Goal: Task Accomplishment & Management: Use online tool/utility

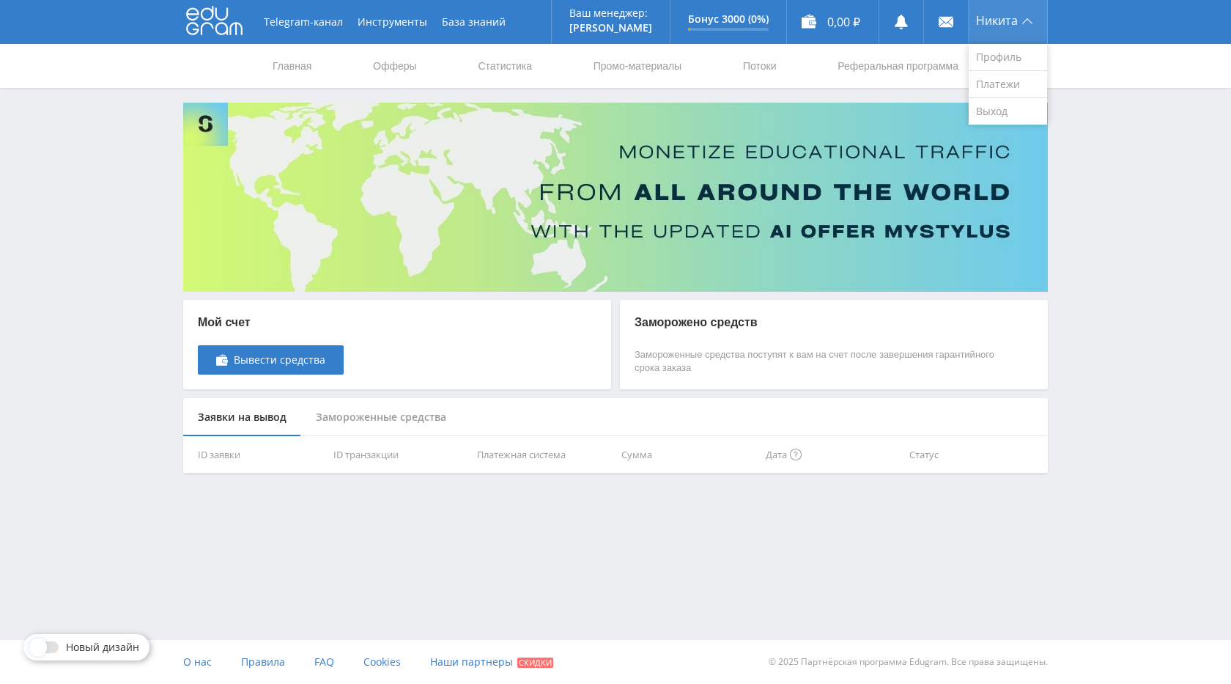
click at [994, 12] on div "Никита" at bounding box center [1008, 22] width 78 height 44
click at [404, 67] on link "Офферы" at bounding box center [395, 66] width 47 height 44
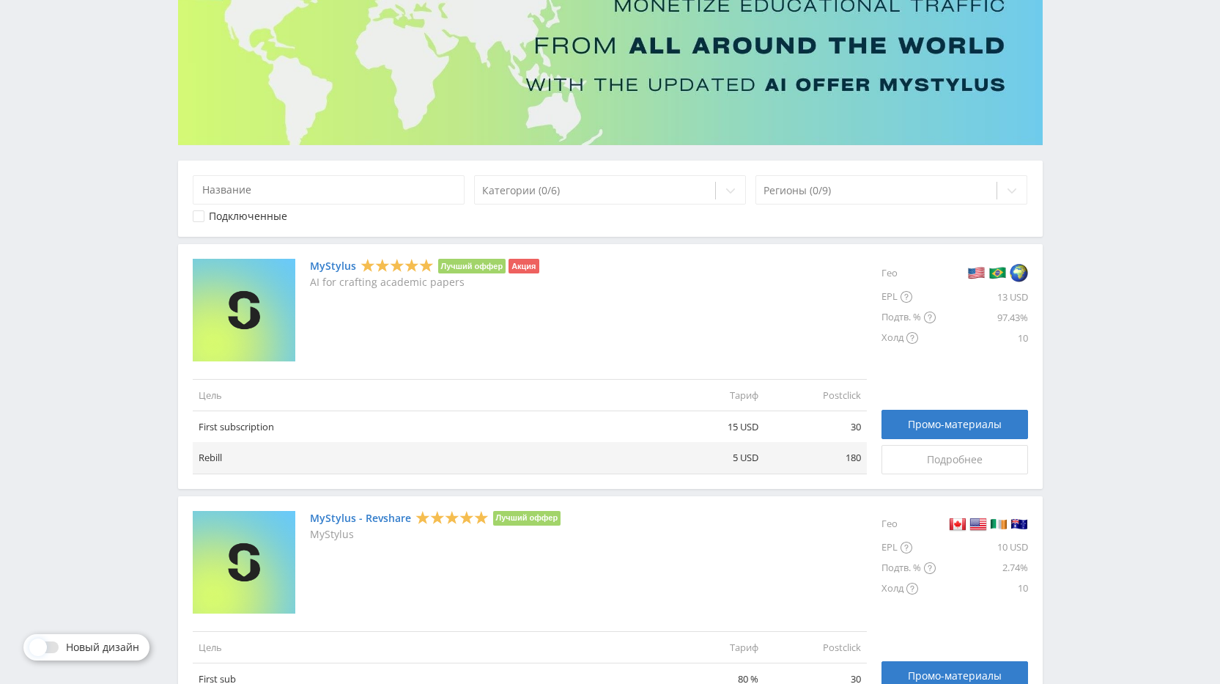
scroll to position [220, 0]
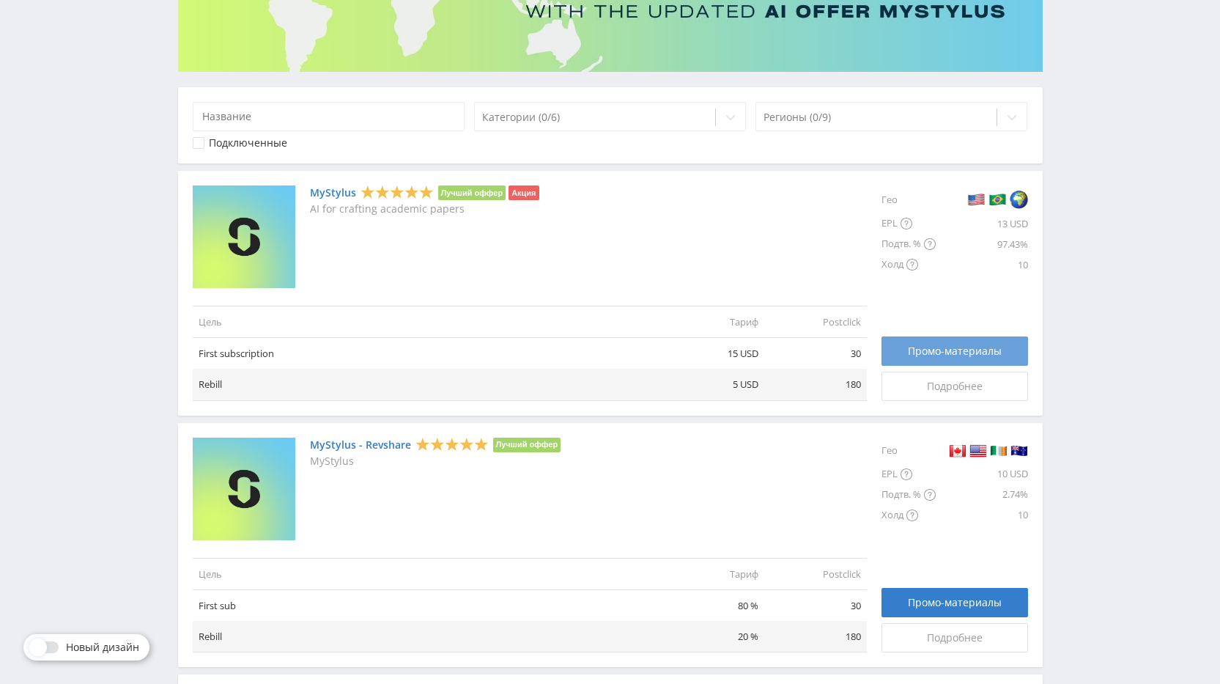
click at [923, 349] on span "Промо-материалы" at bounding box center [955, 351] width 94 height 12
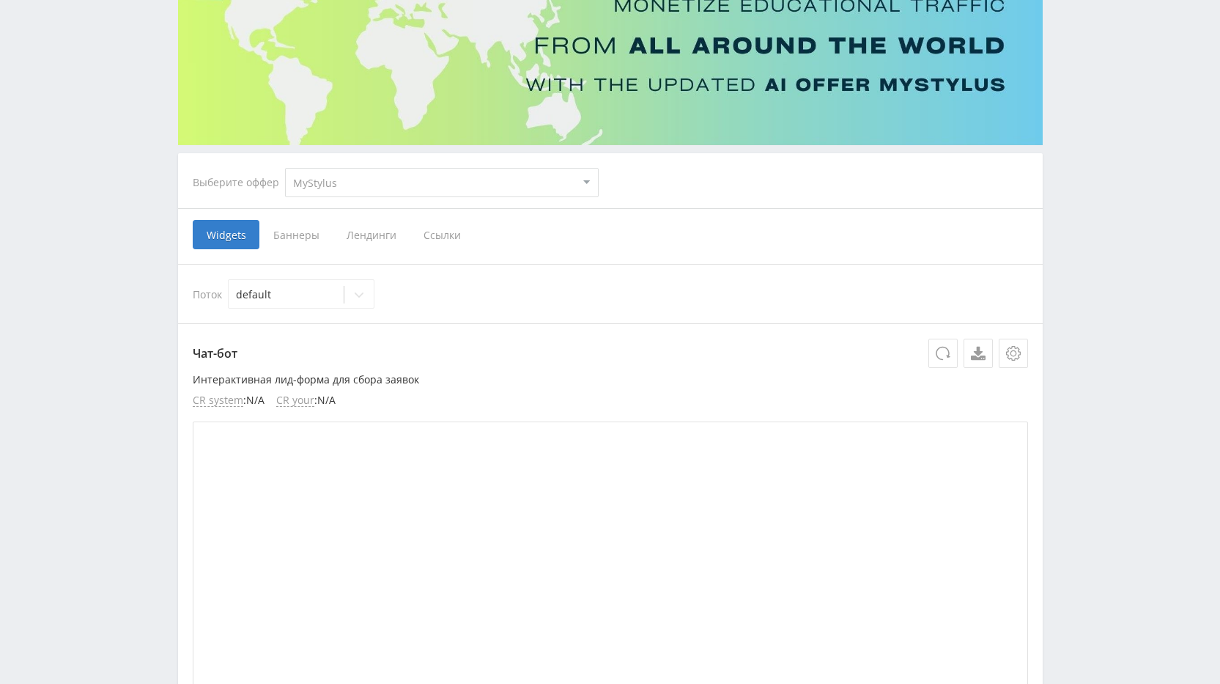
scroll to position [293, 0]
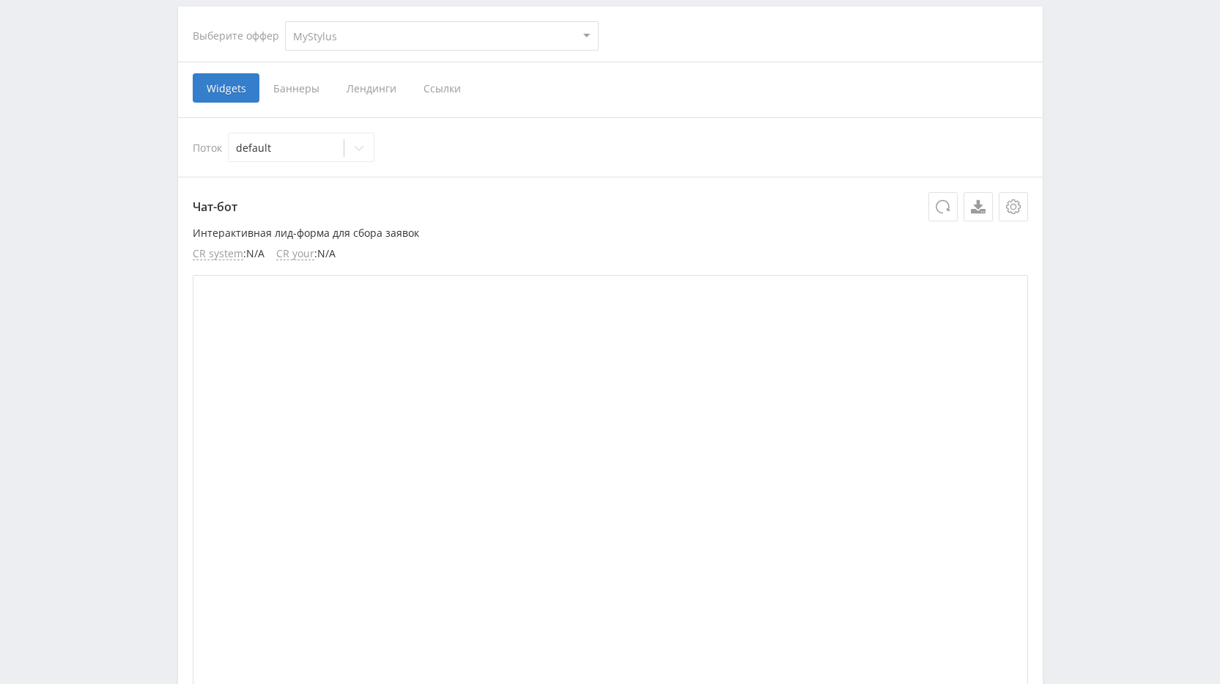
click at [452, 89] on span "Ссылки" at bounding box center [442, 87] width 65 height 29
click at [0, 0] on input "Ссылки" at bounding box center [0, 0] width 0 height 0
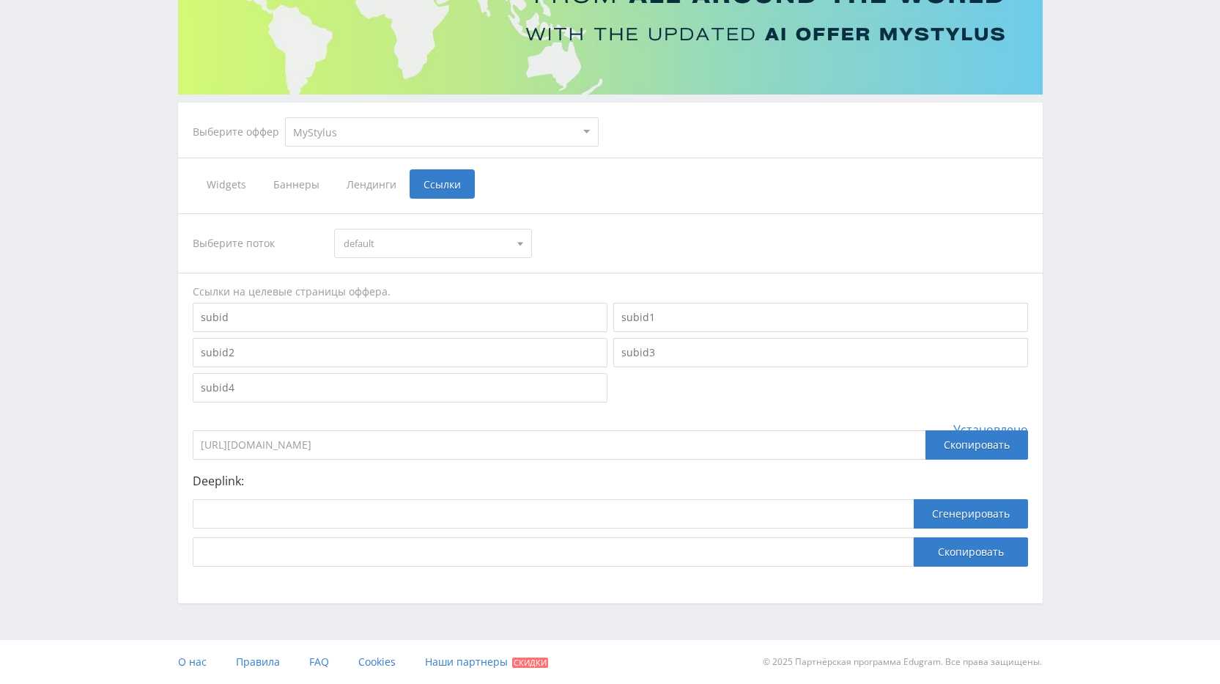
scroll to position [197, 0]
click at [969, 451] on div "Скопировать" at bounding box center [976, 444] width 103 height 29
click at [310, 479] on p "Deeplink:" at bounding box center [610, 480] width 835 height 13
click at [276, 448] on input "[URL][DOMAIN_NAME]" at bounding box center [559, 444] width 733 height 29
click at [408, 478] on p "Deeplink:" at bounding box center [610, 480] width 835 height 13
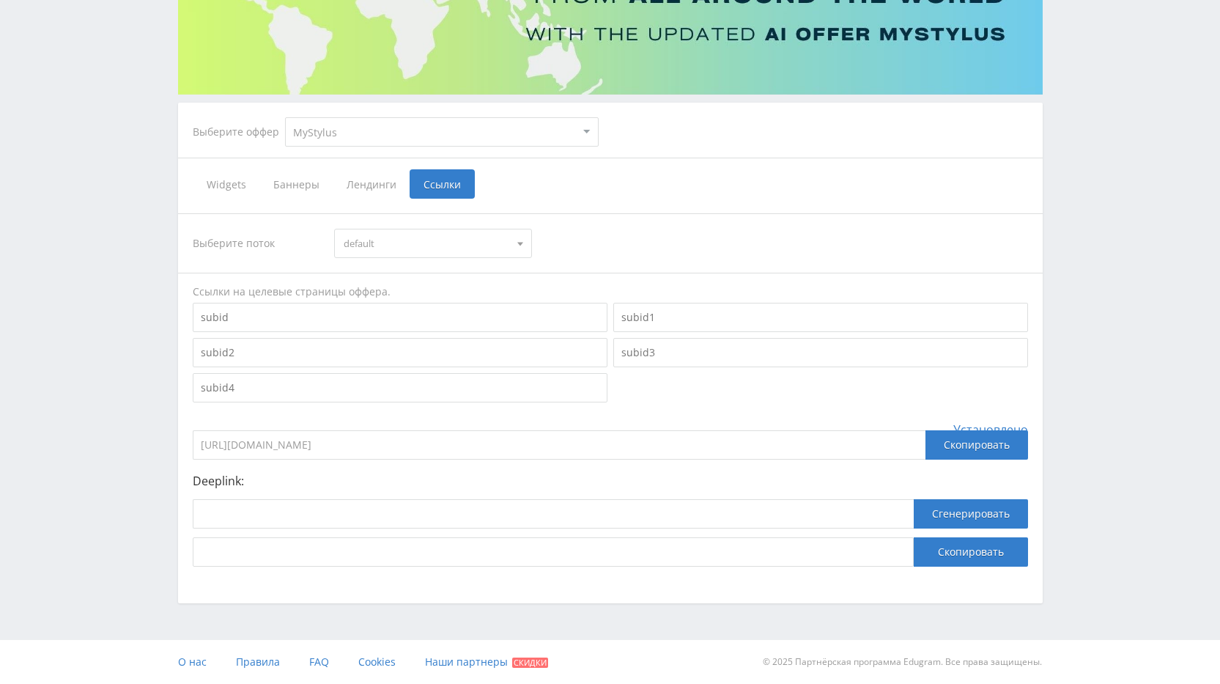
scroll to position [124, 0]
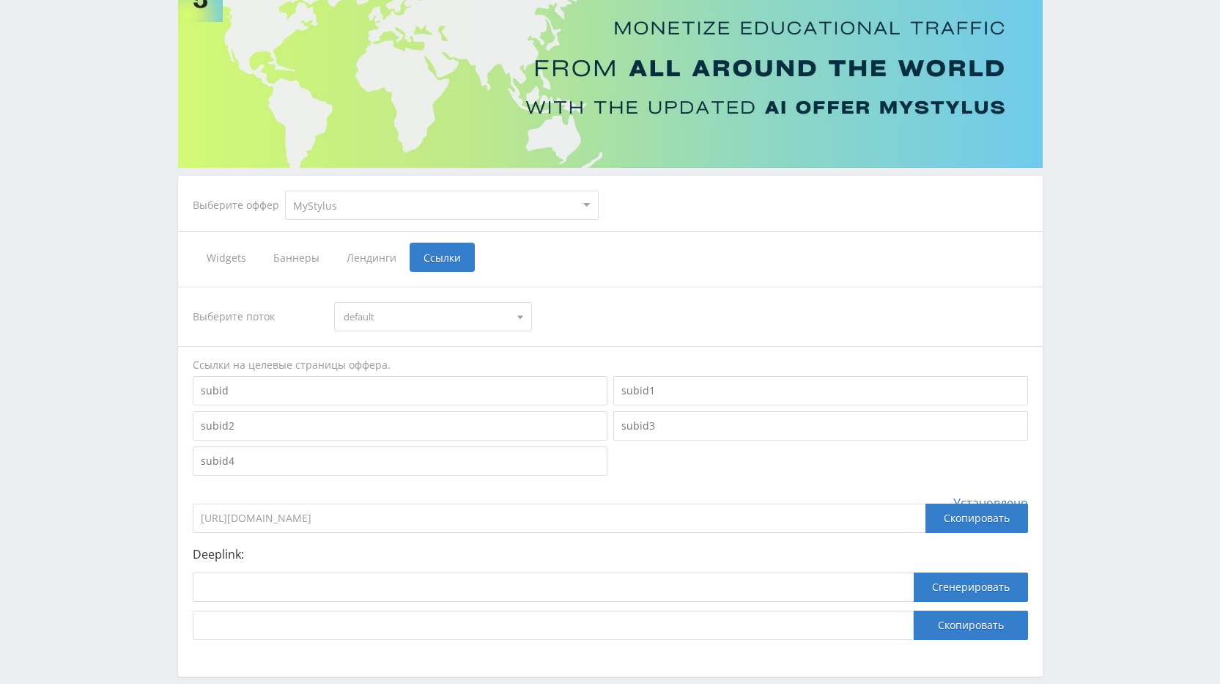
click at [310, 256] on span "Баннеры" at bounding box center [295, 257] width 73 height 29
click at [0, 0] on input "Баннеры" at bounding box center [0, 0] width 0 height 0
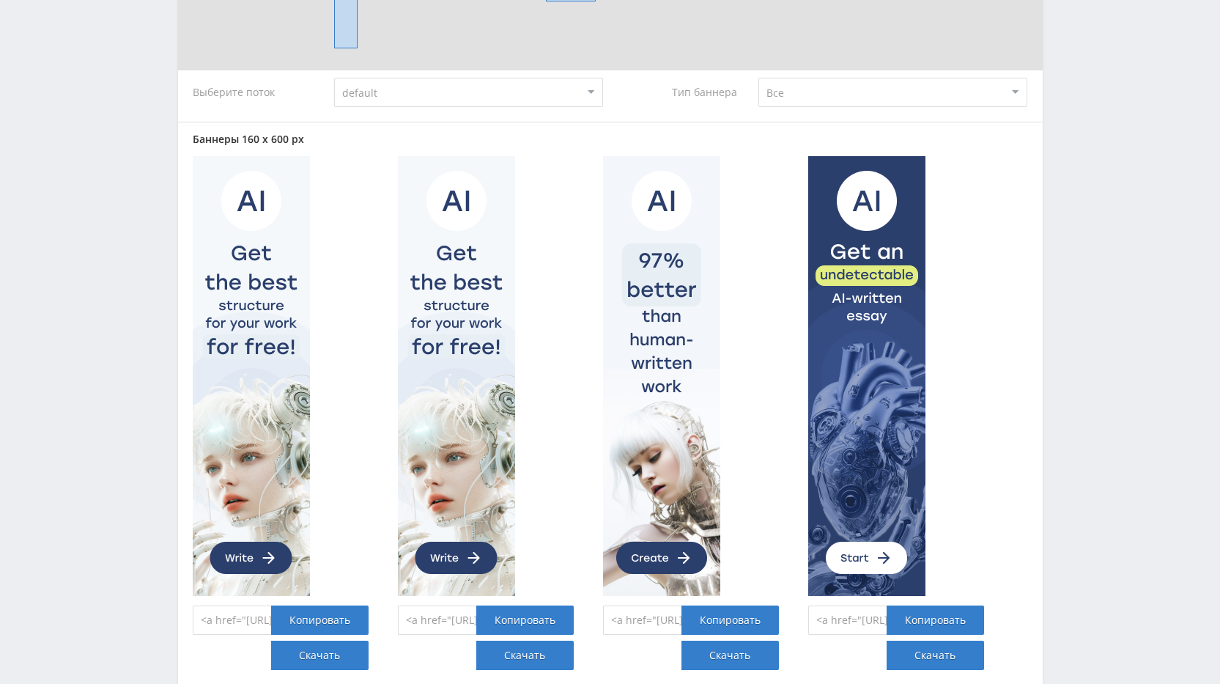
scroll to position [270, 0]
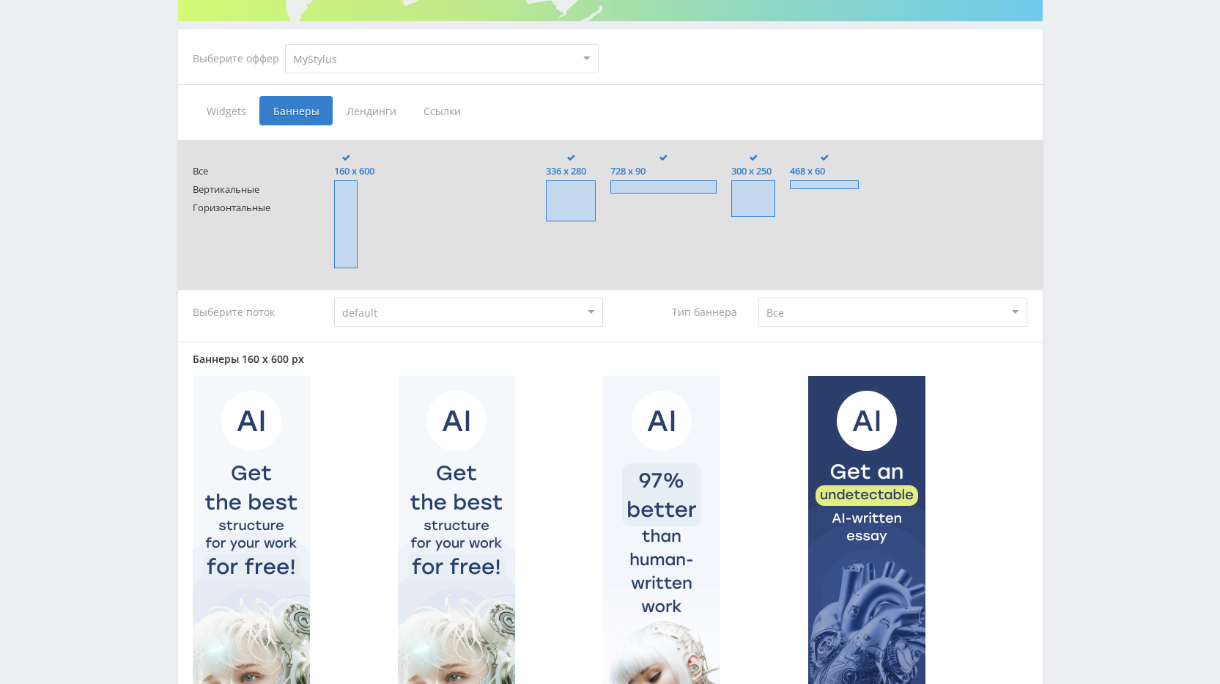
click at [365, 113] on span "Лендинги" at bounding box center [371, 110] width 77 height 29
click at [0, 0] on input "Лендинги" at bounding box center [0, 0] width 0 height 0
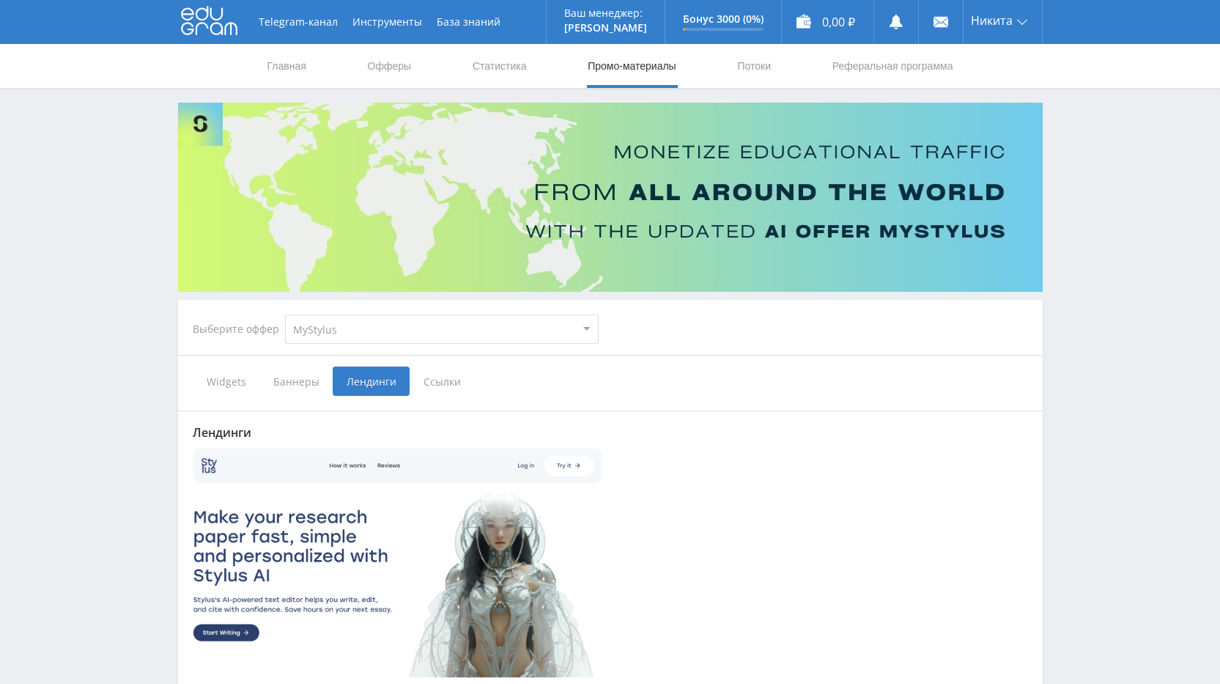
scroll to position [180, 0]
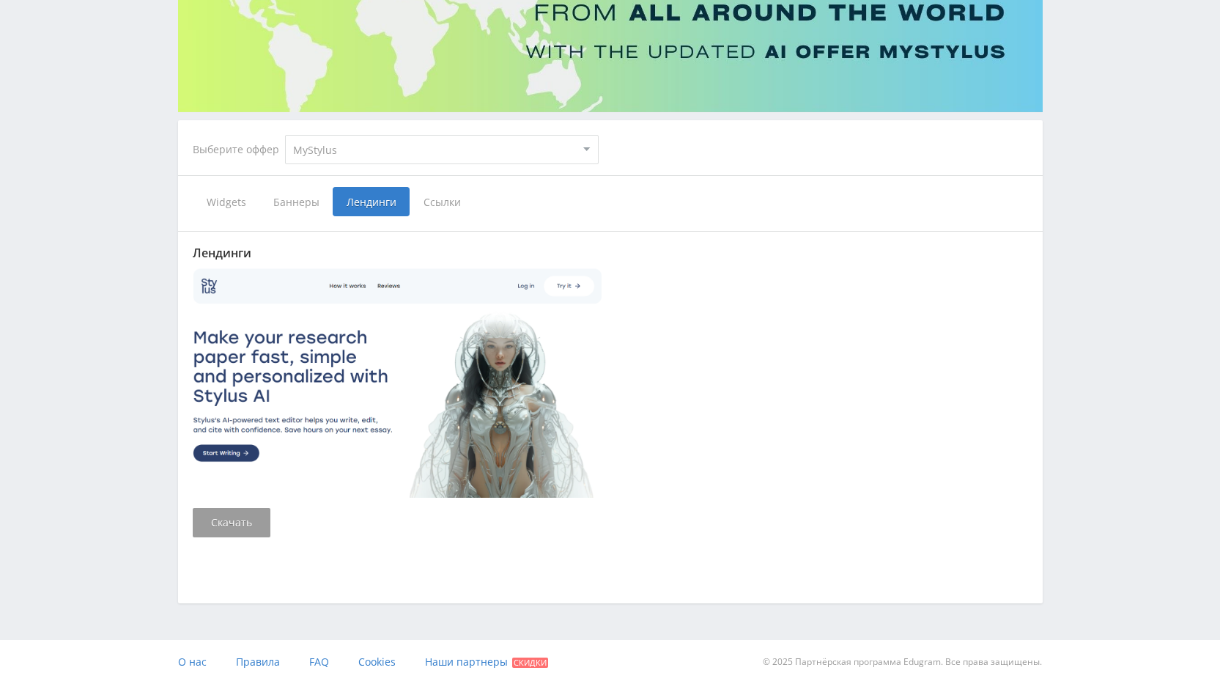
click at [225, 204] on span "Widgets" at bounding box center [226, 201] width 67 height 29
click at [0, 0] on input "Widgets" at bounding box center [0, 0] width 0 height 0
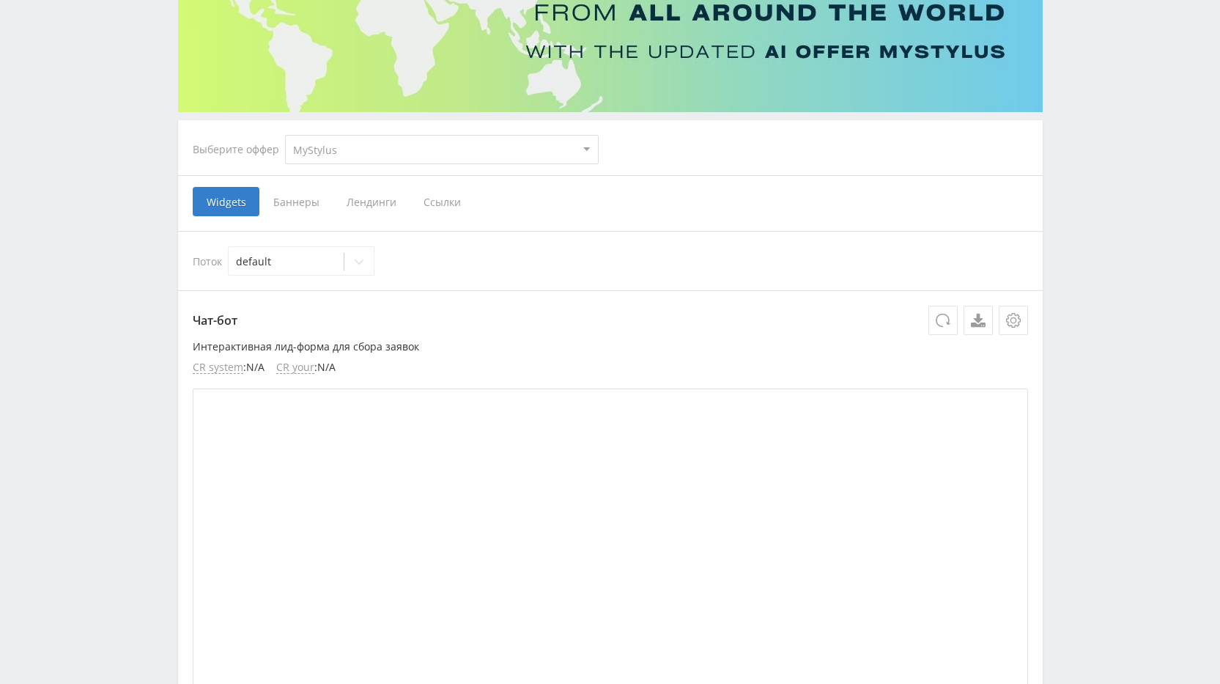
click at [306, 202] on span "Баннеры" at bounding box center [295, 201] width 73 height 29
click at [0, 0] on input "Баннеры" at bounding box center [0, 0] width 0 height 0
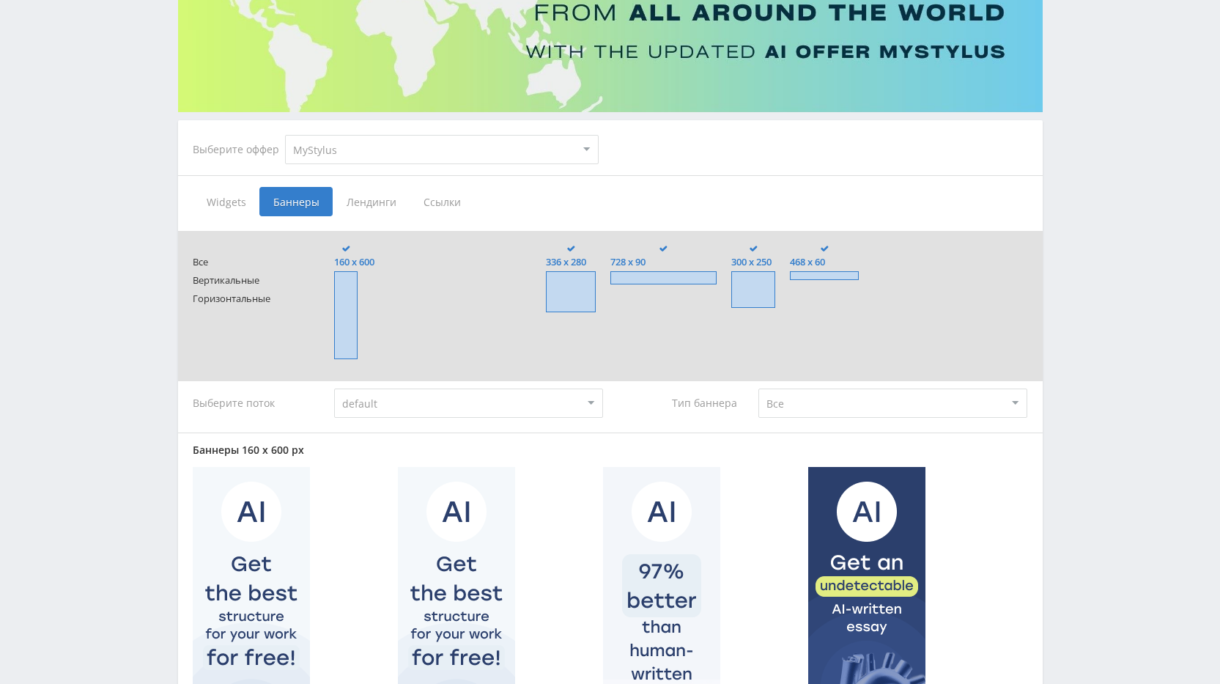
click at [368, 201] on span "Лендинги" at bounding box center [371, 201] width 77 height 29
click at [0, 0] on input "Лендинги" at bounding box center [0, 0] width 0 height 0
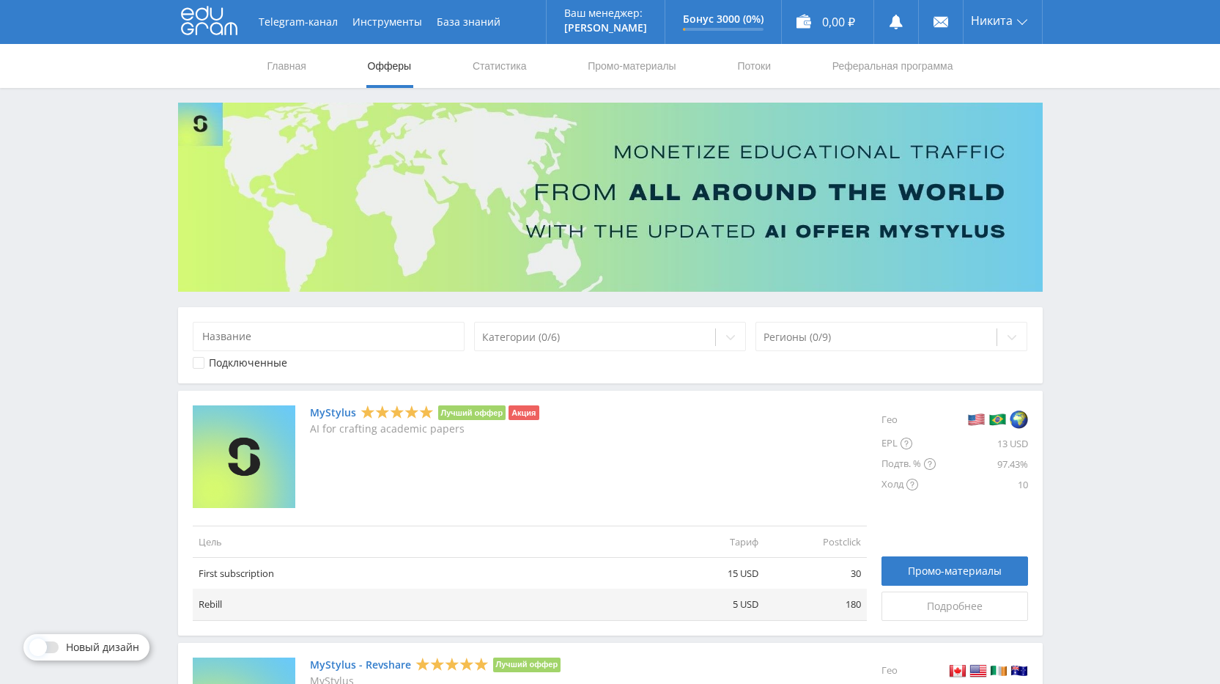
click at [327, 409] on link "MyStylus" at bounding box center [333, 413] width 46 height 12
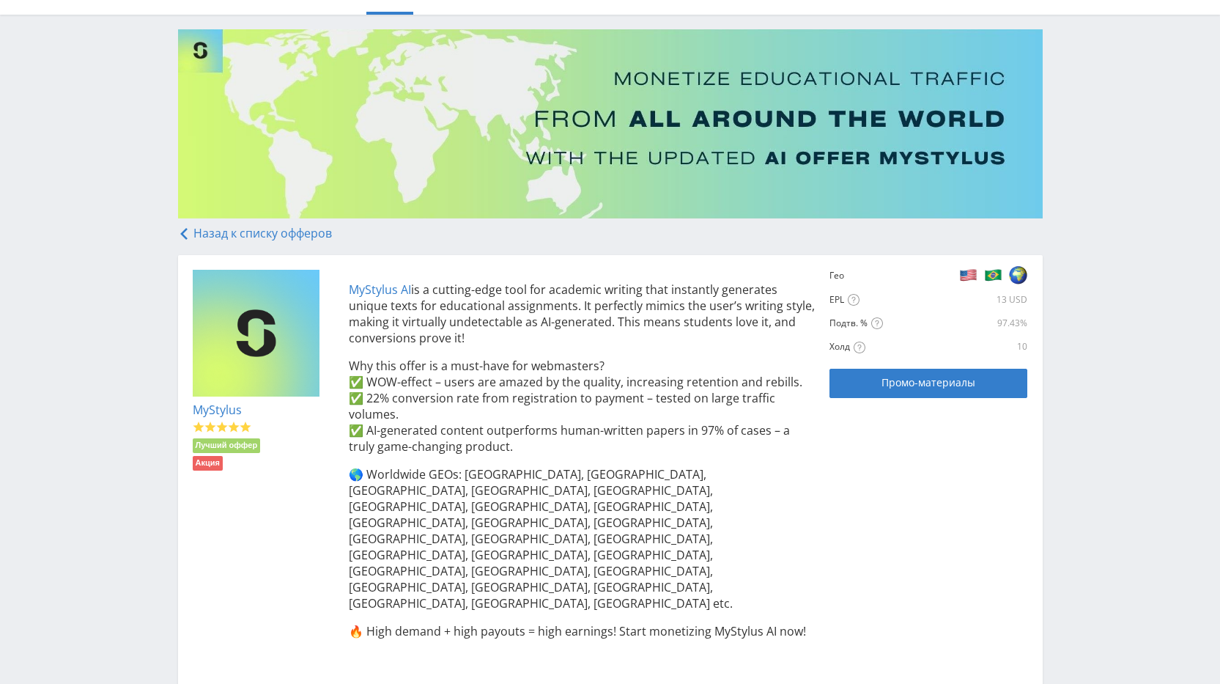
scroll to position [190, 0]
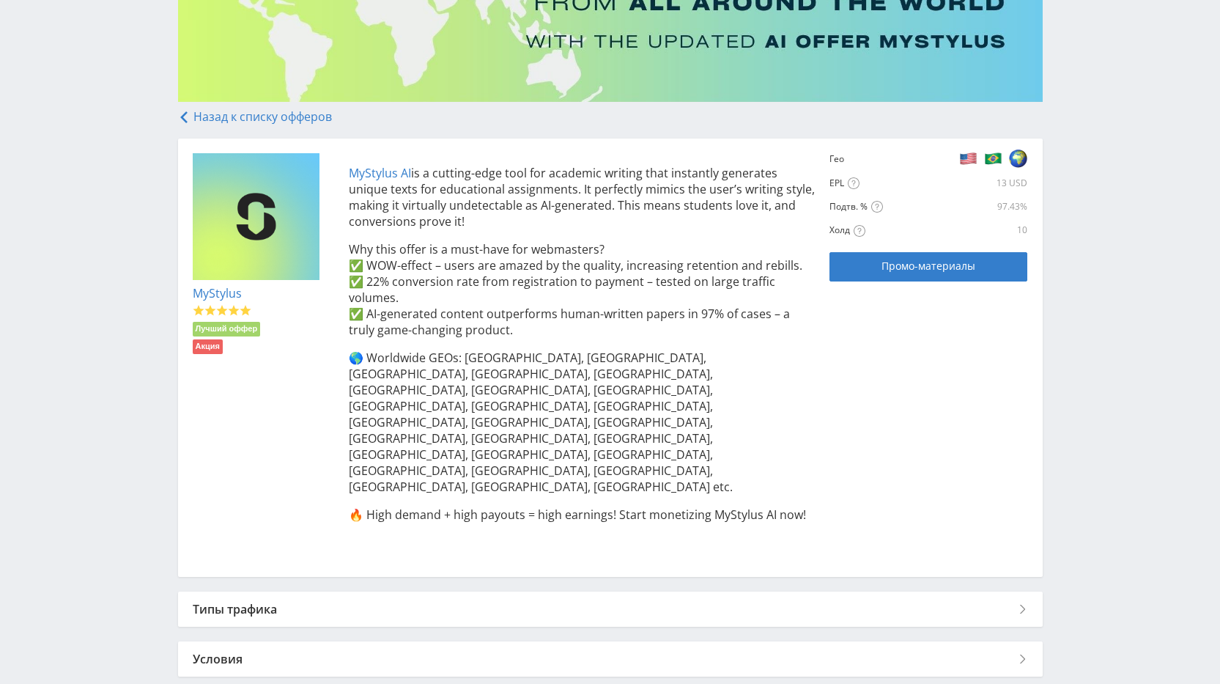
click at [373, 171] on link "MyStylus AI" at bounding box center [380, 173] width 62 height 16
click at [897, 269] on span "Промо-материалы" at bounding box center [928, 266] width 94 height 12
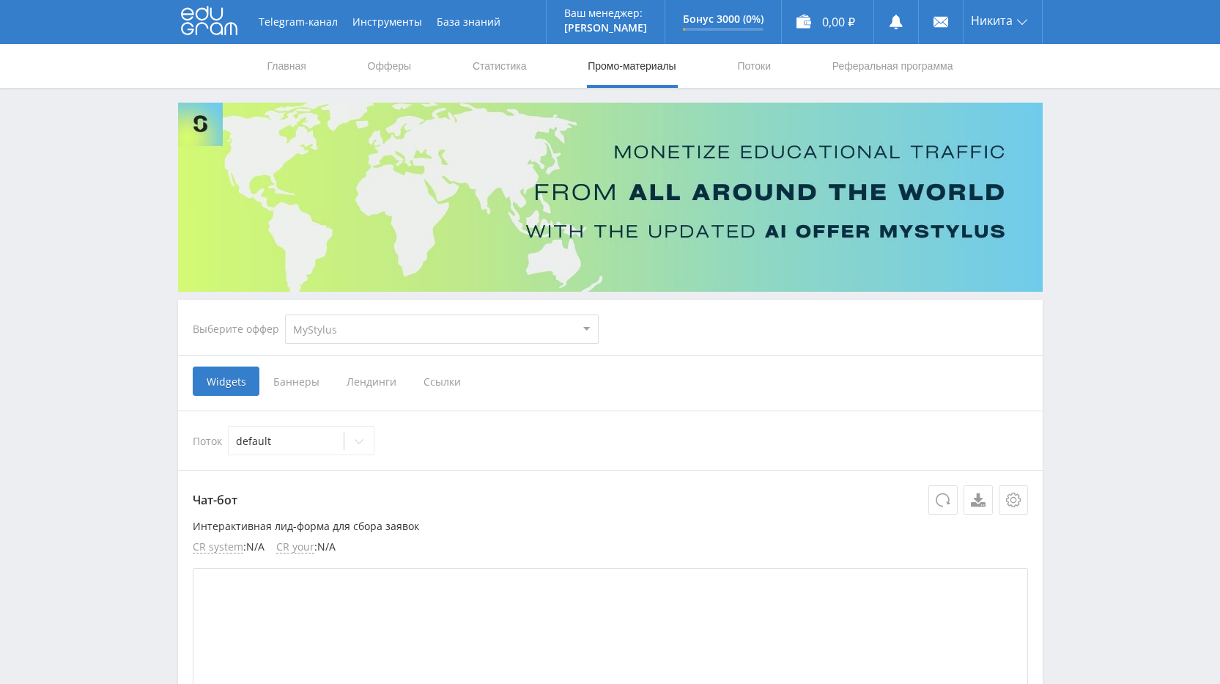
click at [447, 375] on span "Ссылки" at bounding box center [442, 380] width 65 height 29
click at [0, 0] on input "Ссылки" at bounding box center [0, 0] width 0 height 0
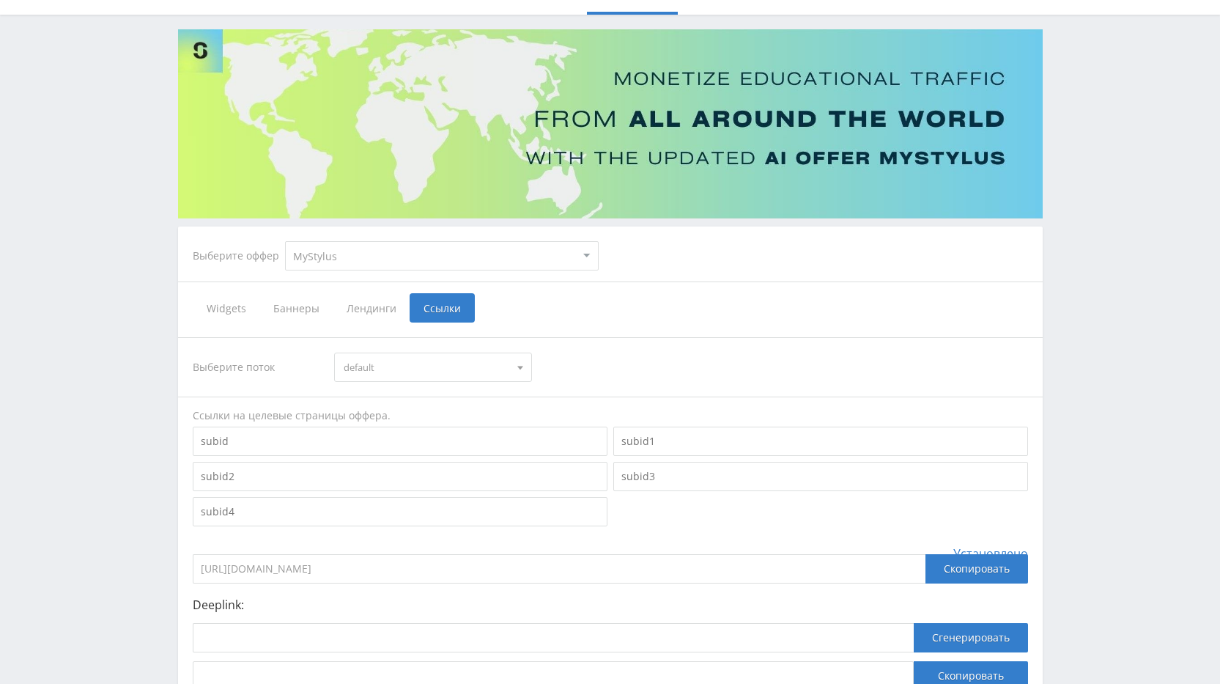
scroll to position [147, 0]
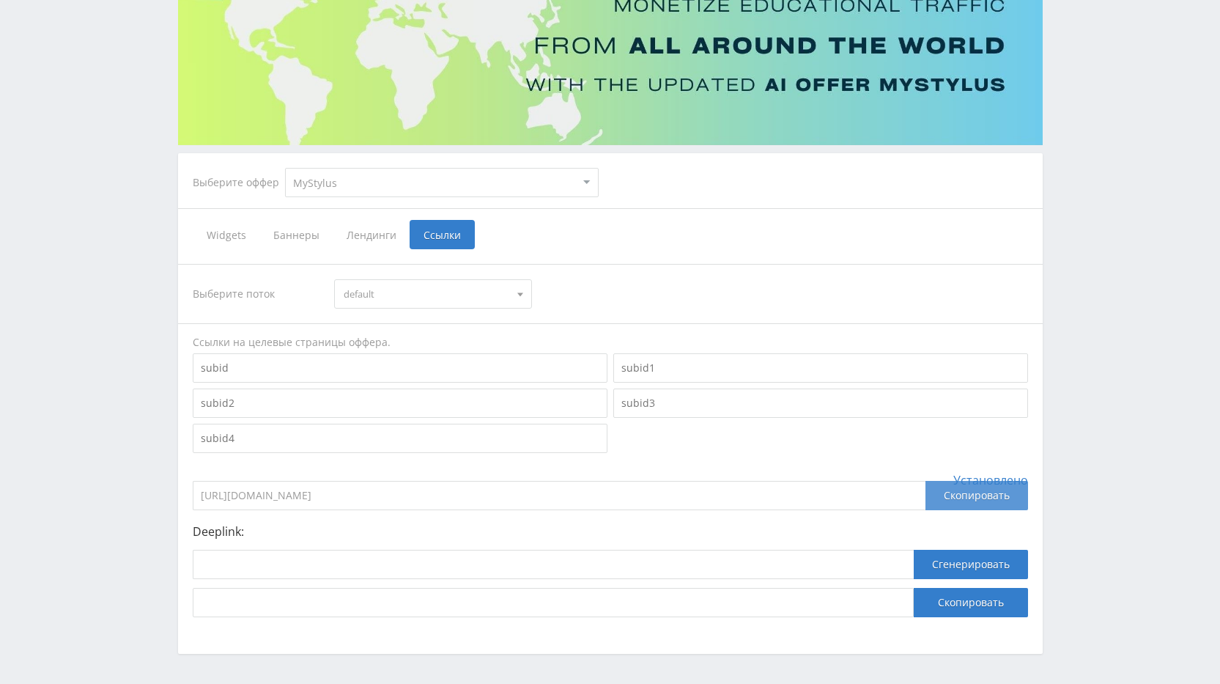
click at [960, 498] on div "Скопировать" at bounding box center [976, 495] width 103 height 29
